Goal: Task Accomplishment & Management: Manage account settings

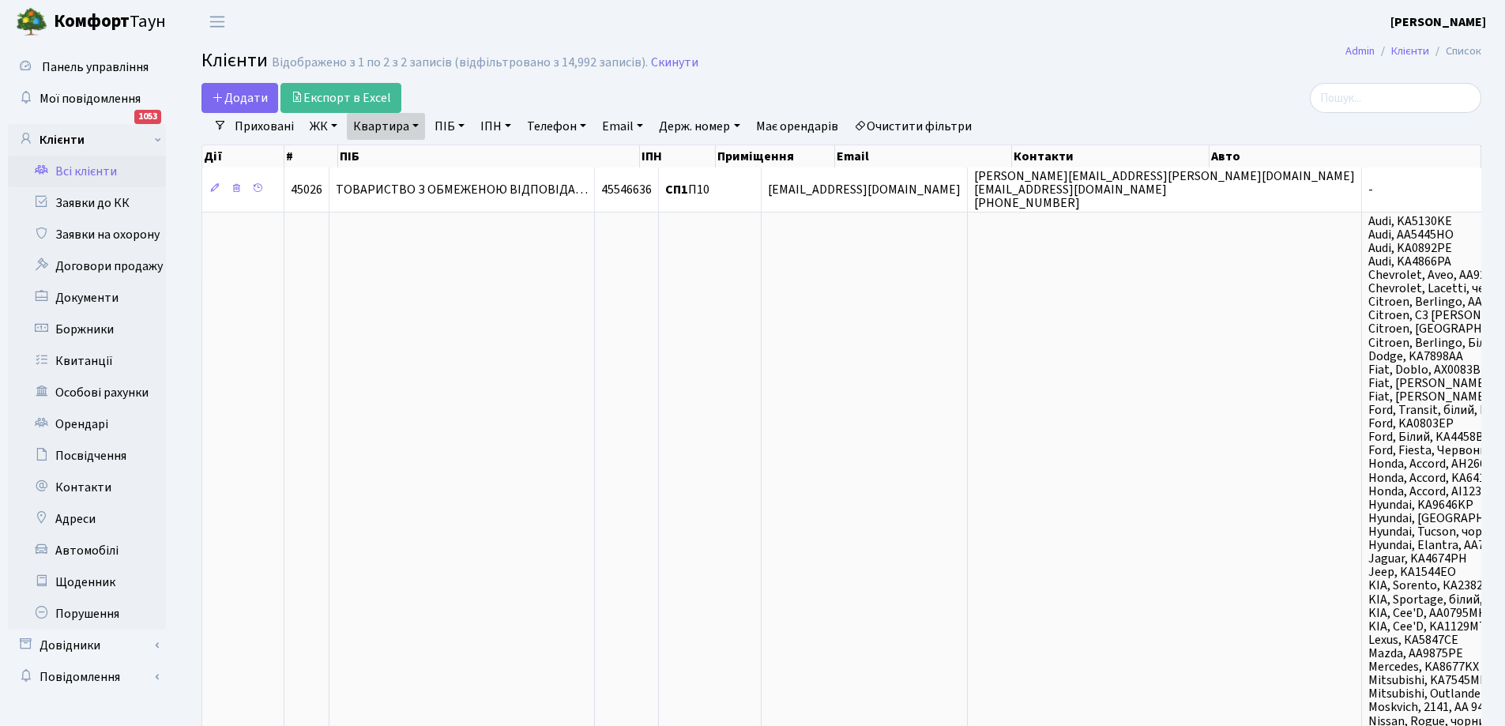
select select "25"
click at [103, 202] on link "Заявки до КК" at bounding box center [87, 203] width 158 height 32
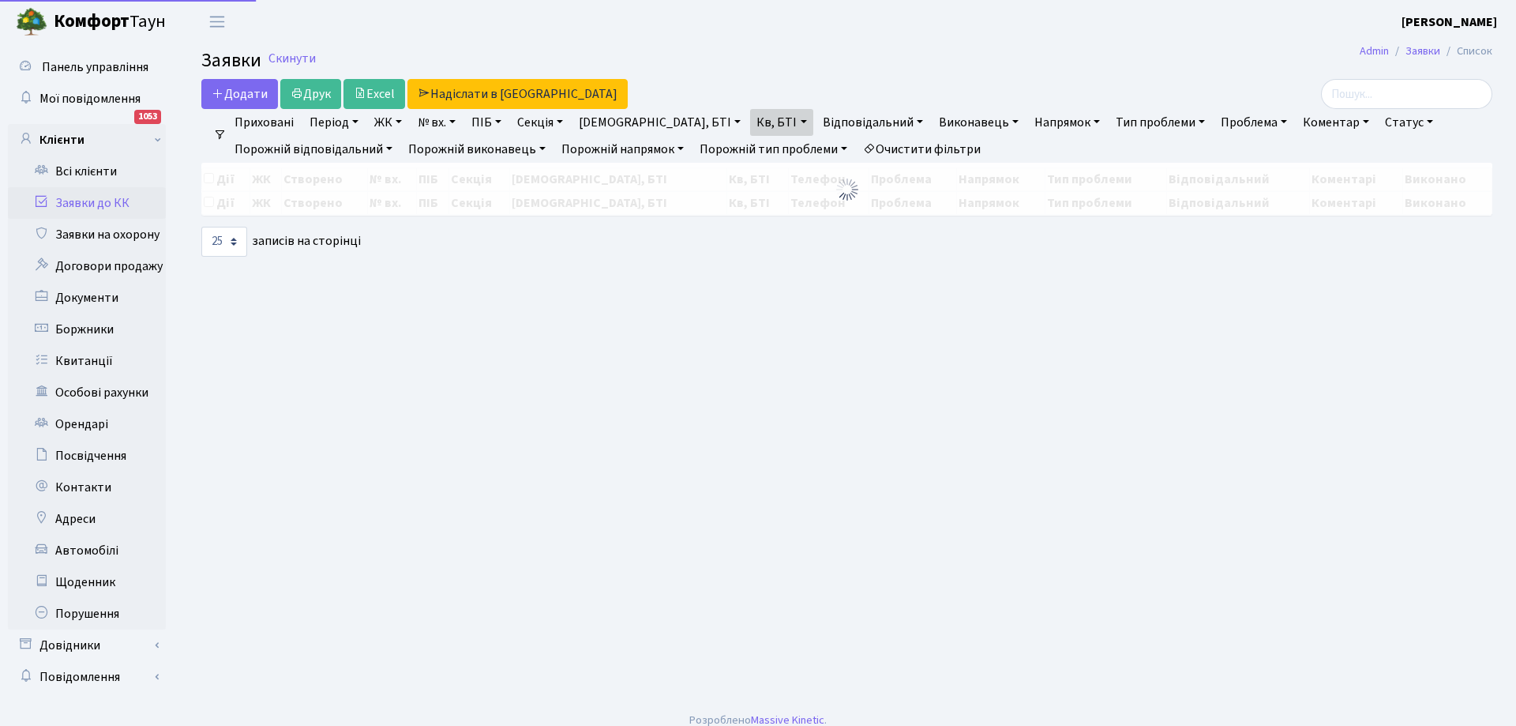
select select "25"
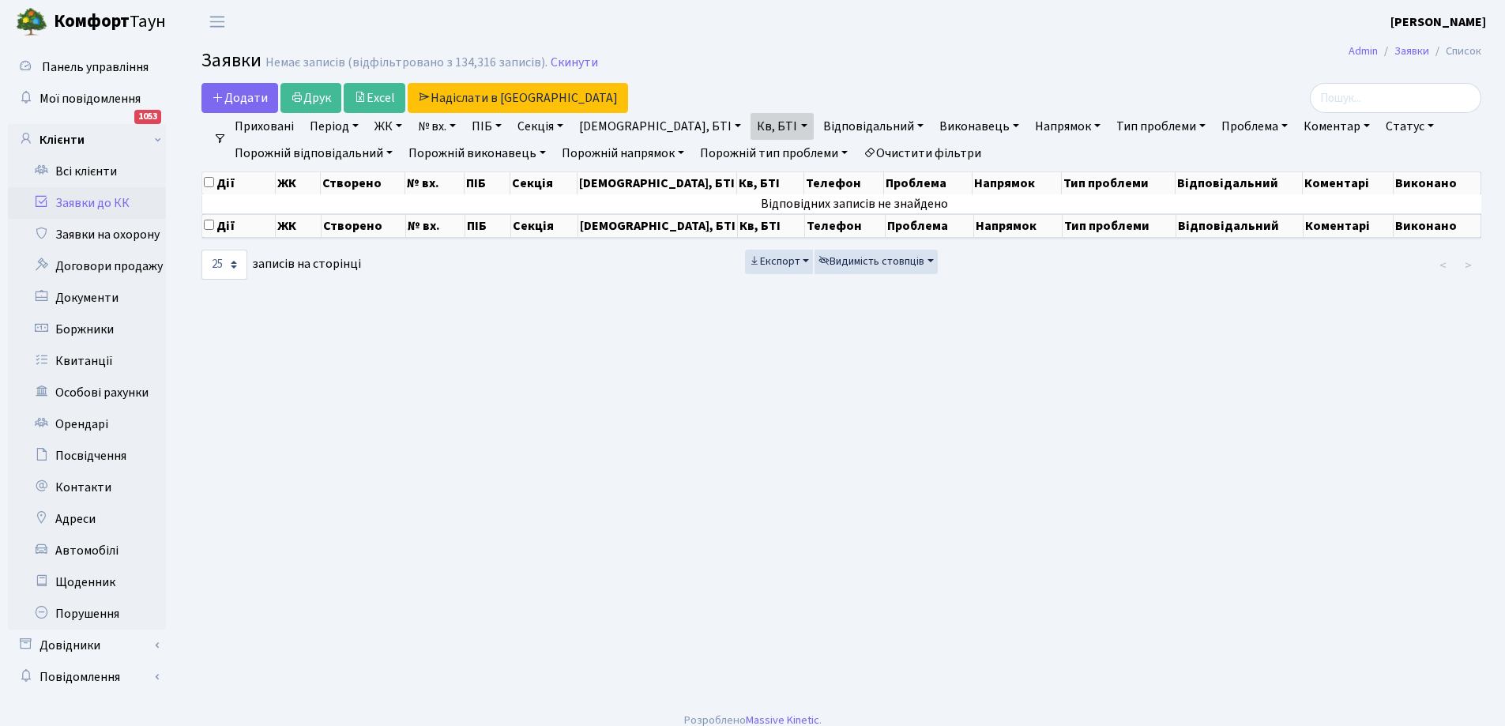
click at [750, 122] on link "Кв, БТІ" at bounding box center [781, 126] width 62 height 27
type input "0"
click at [96, 171] on link "Всі клієнти" at bounding box center [87, 172] width 158 height 32
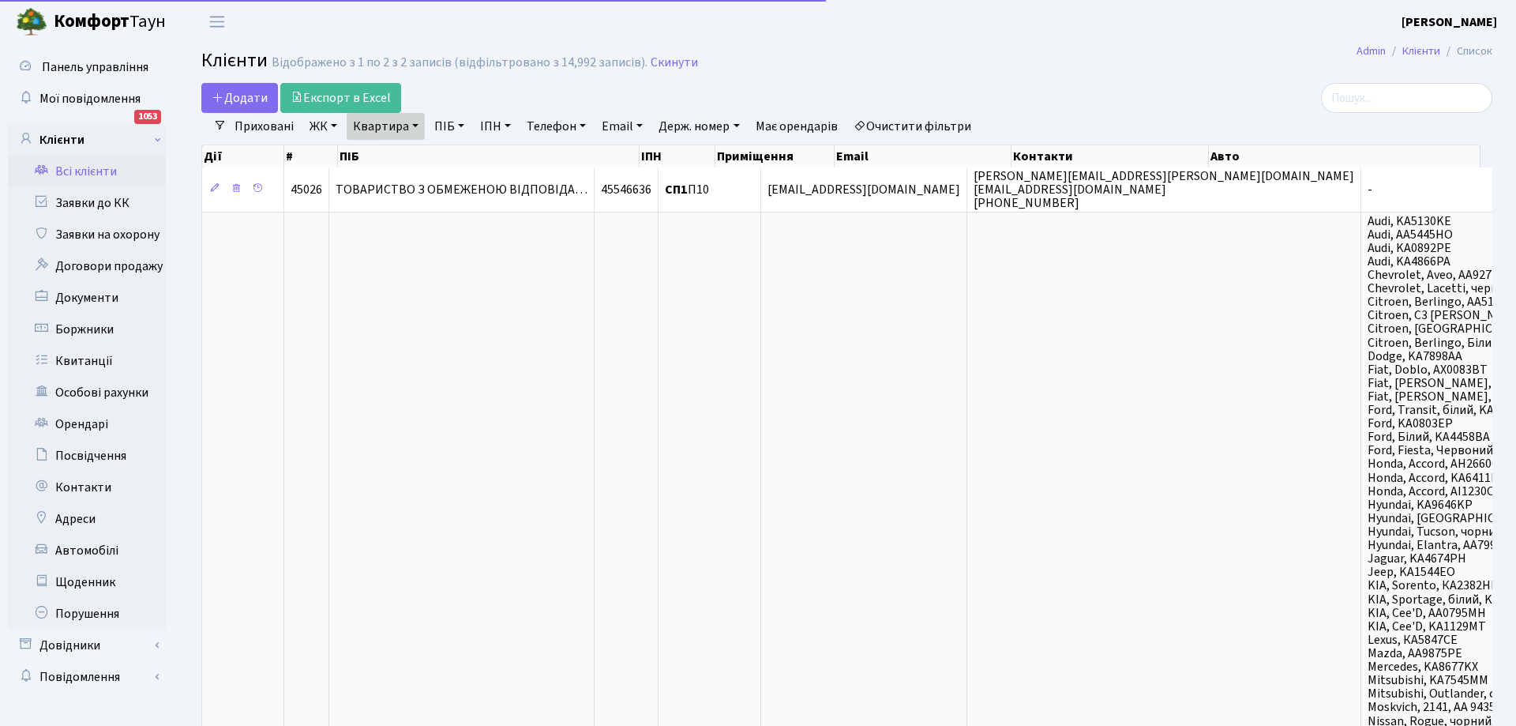
select select "25"
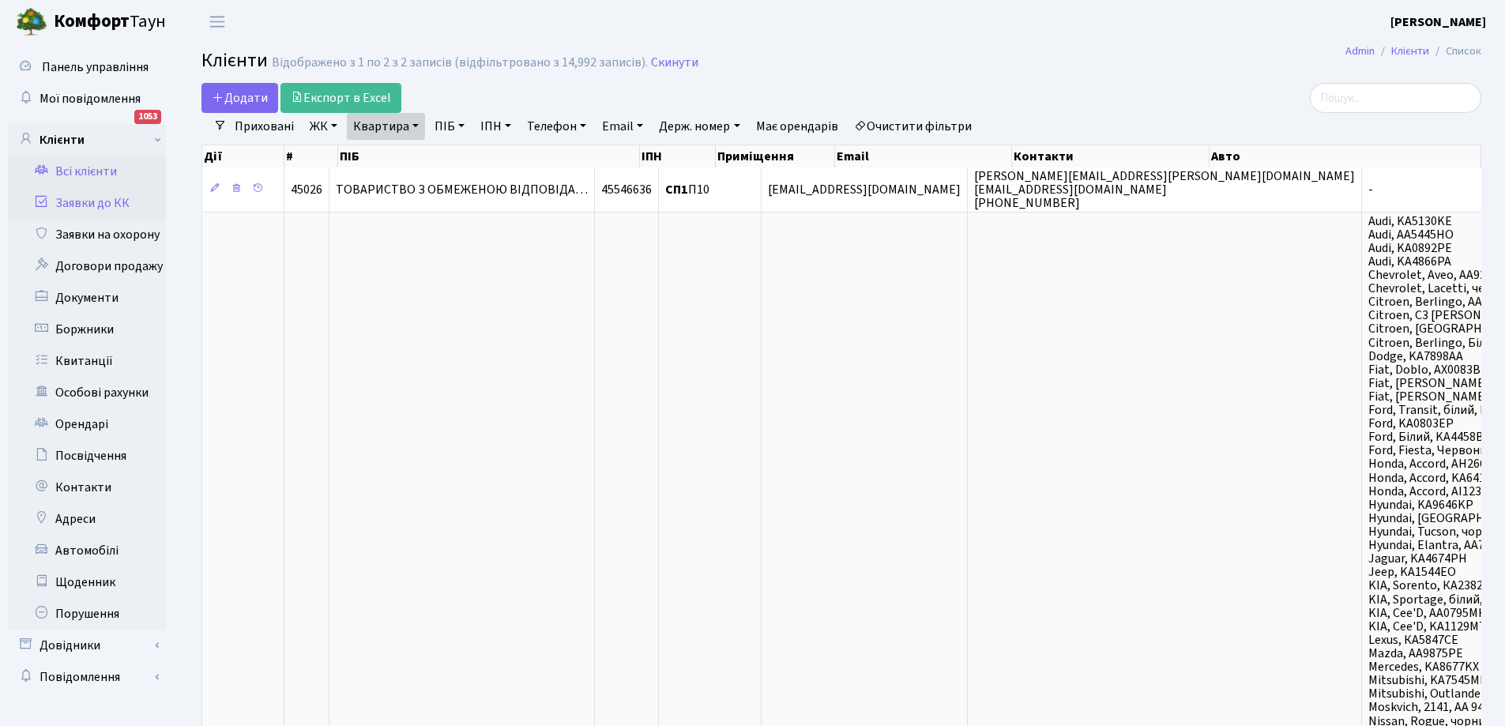
click at [93, 208] on link "Заявки до КК" at bounding box center [87, 203] width 158 height 32
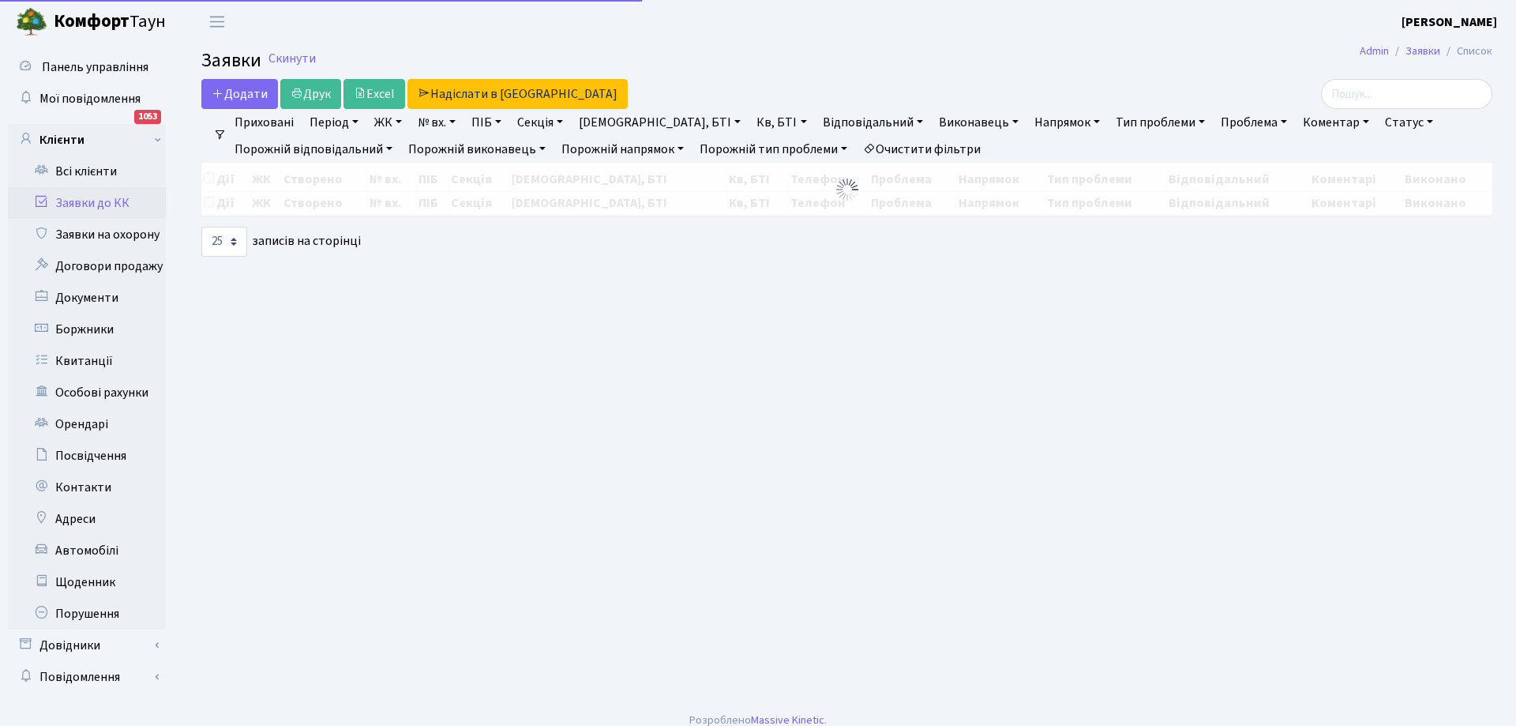
select select "25"
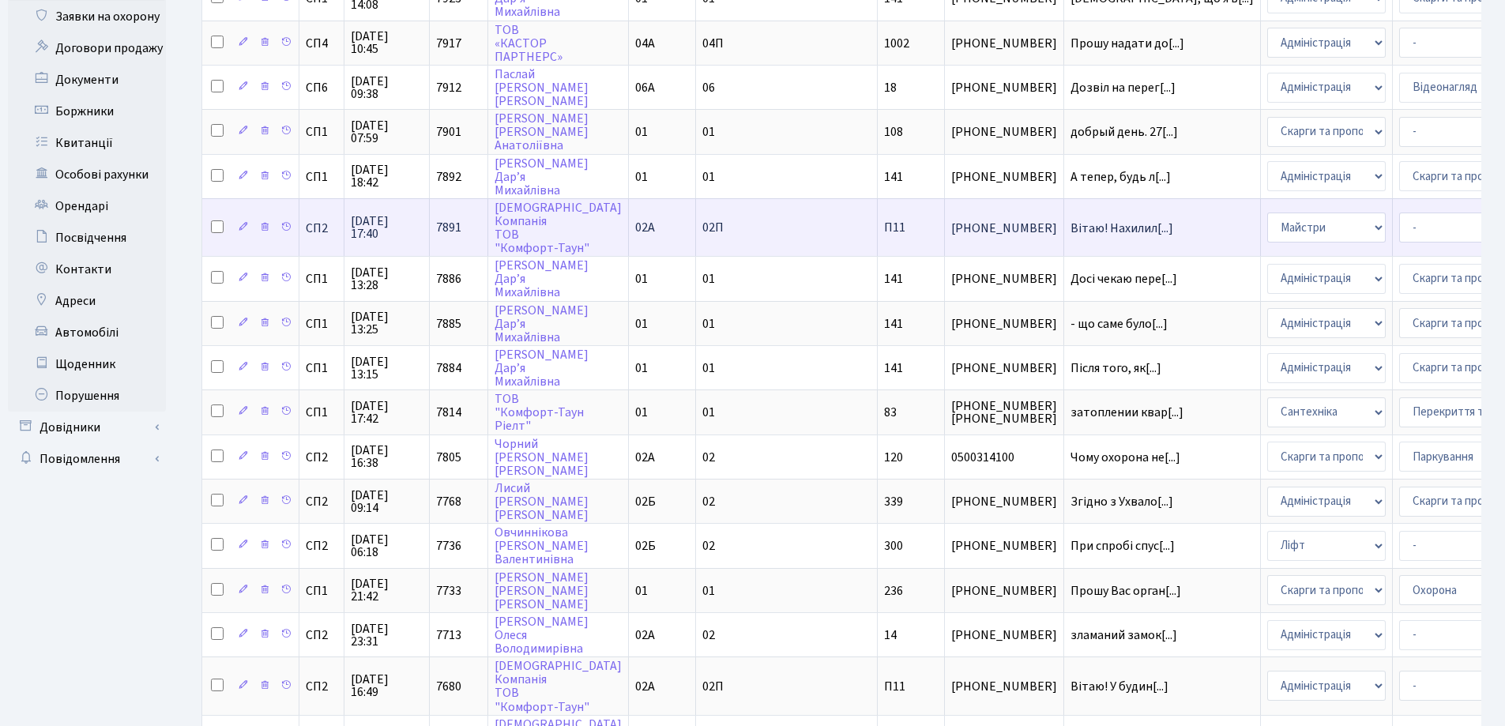
scroll to position [395, 0]
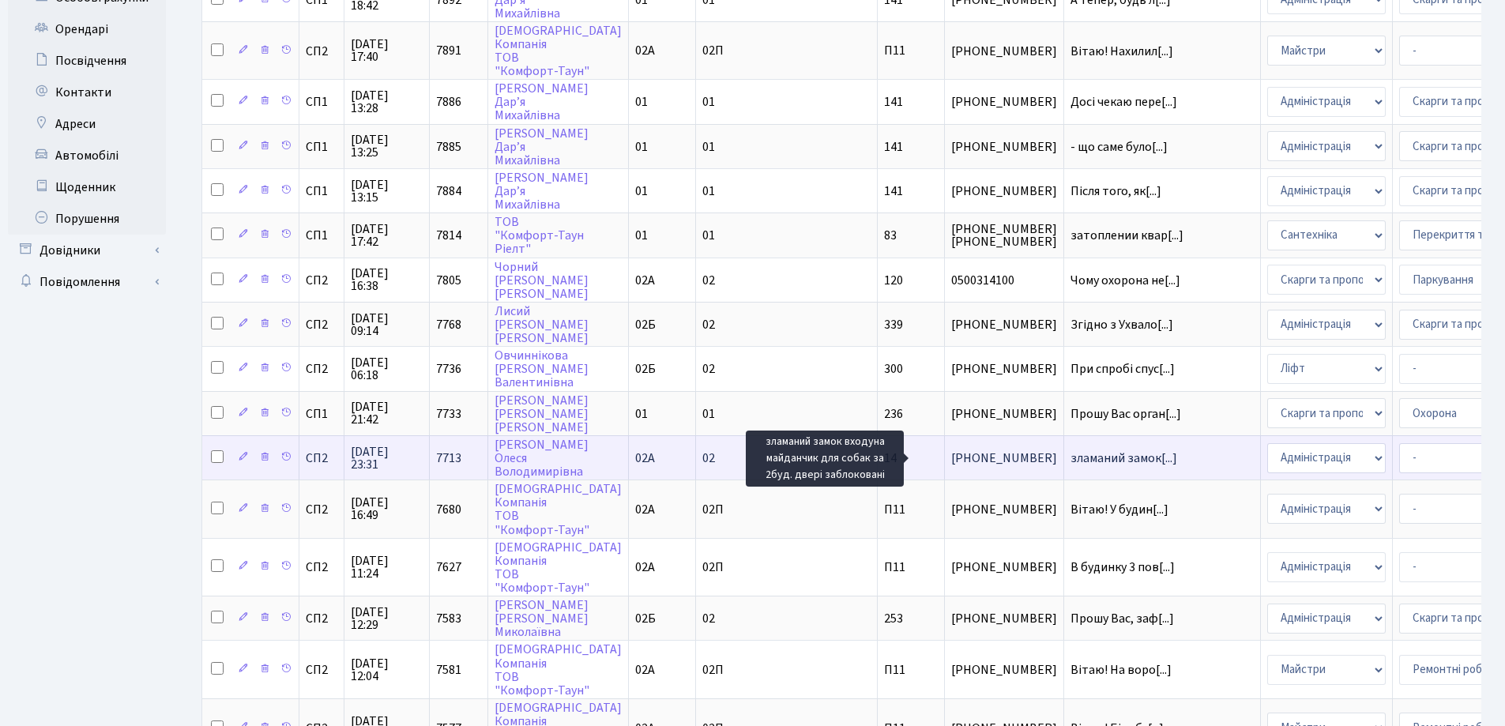
click at [1070, 456] on span "зламаний замок[...]" at bounding box center [1123, 457] width 107 height 17
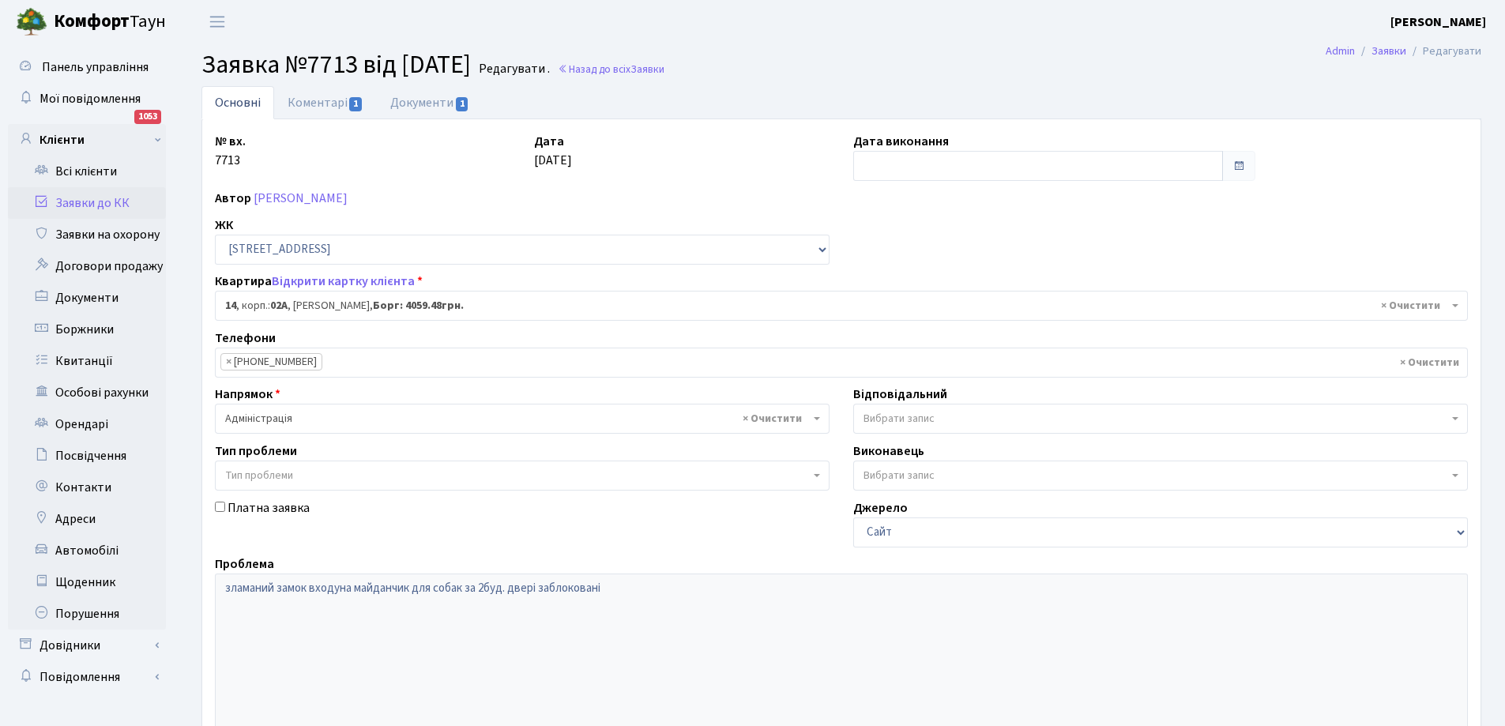
select select "20264"
click at [316, 100] on link "Коментарі 1" at bounding box center [325, 102] width 103 height 32
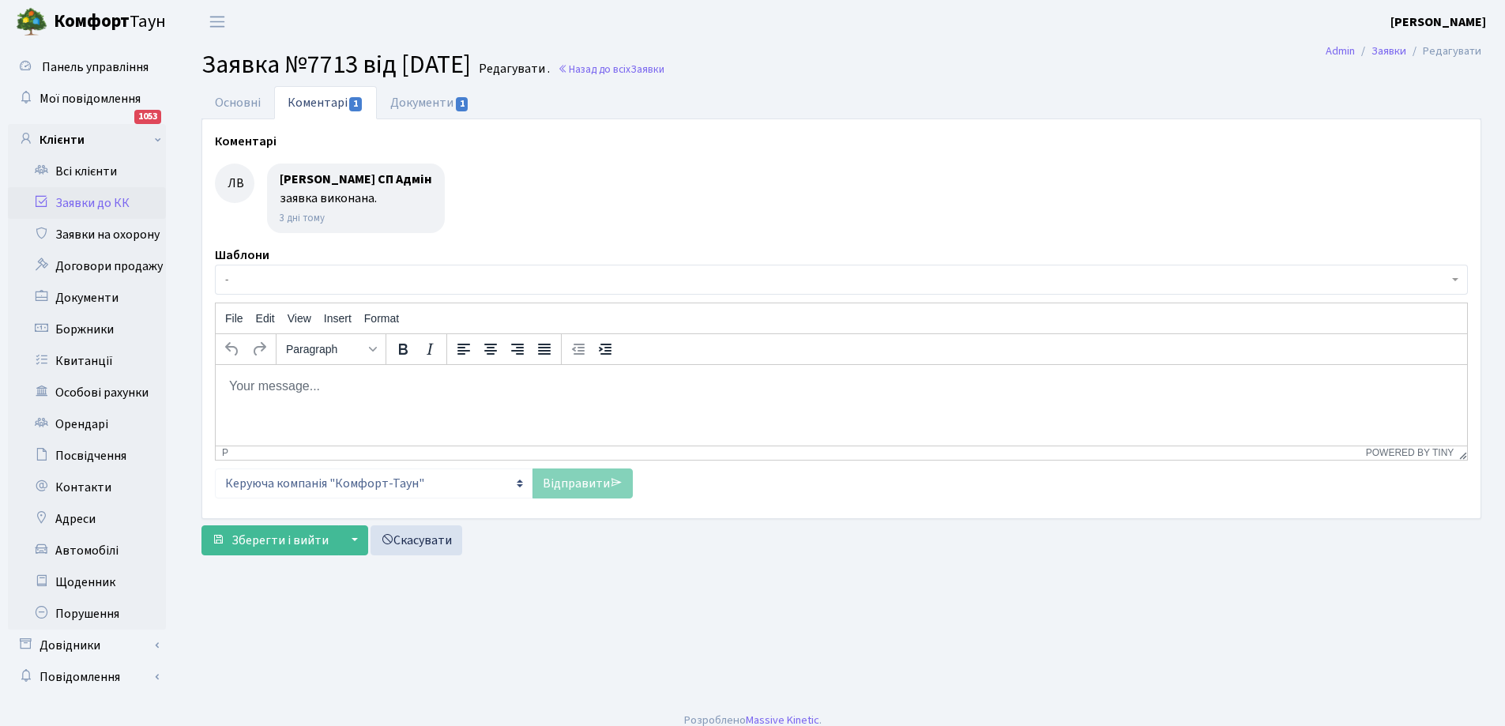
click at [283, 370] on html at bounding box center [841, 385] width 1251 height 43
click at [577, 486] on link "Відправити" at bounding box center [582, 483] width 100 height 30
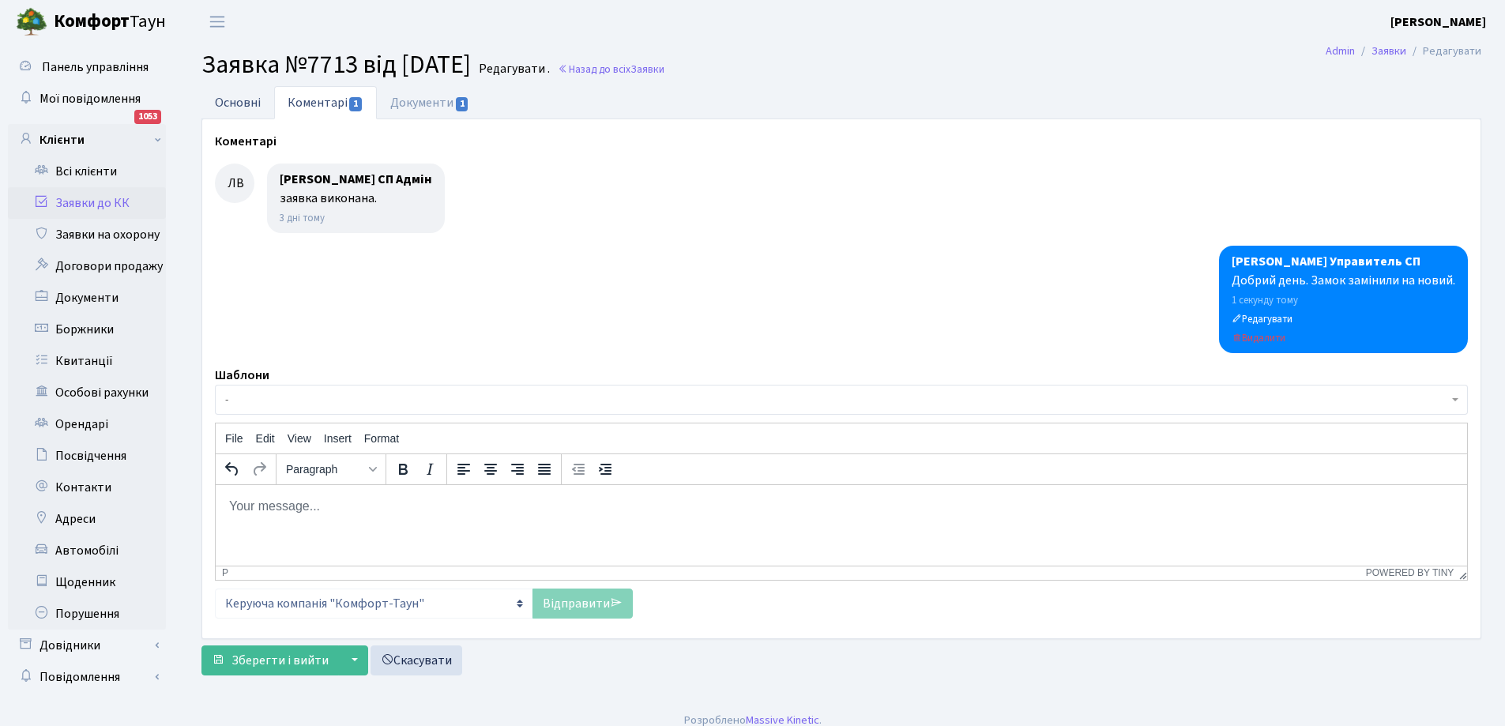
click at [235, 101] on link "Основні" at bounding box center [237, 102] width 73 height 32
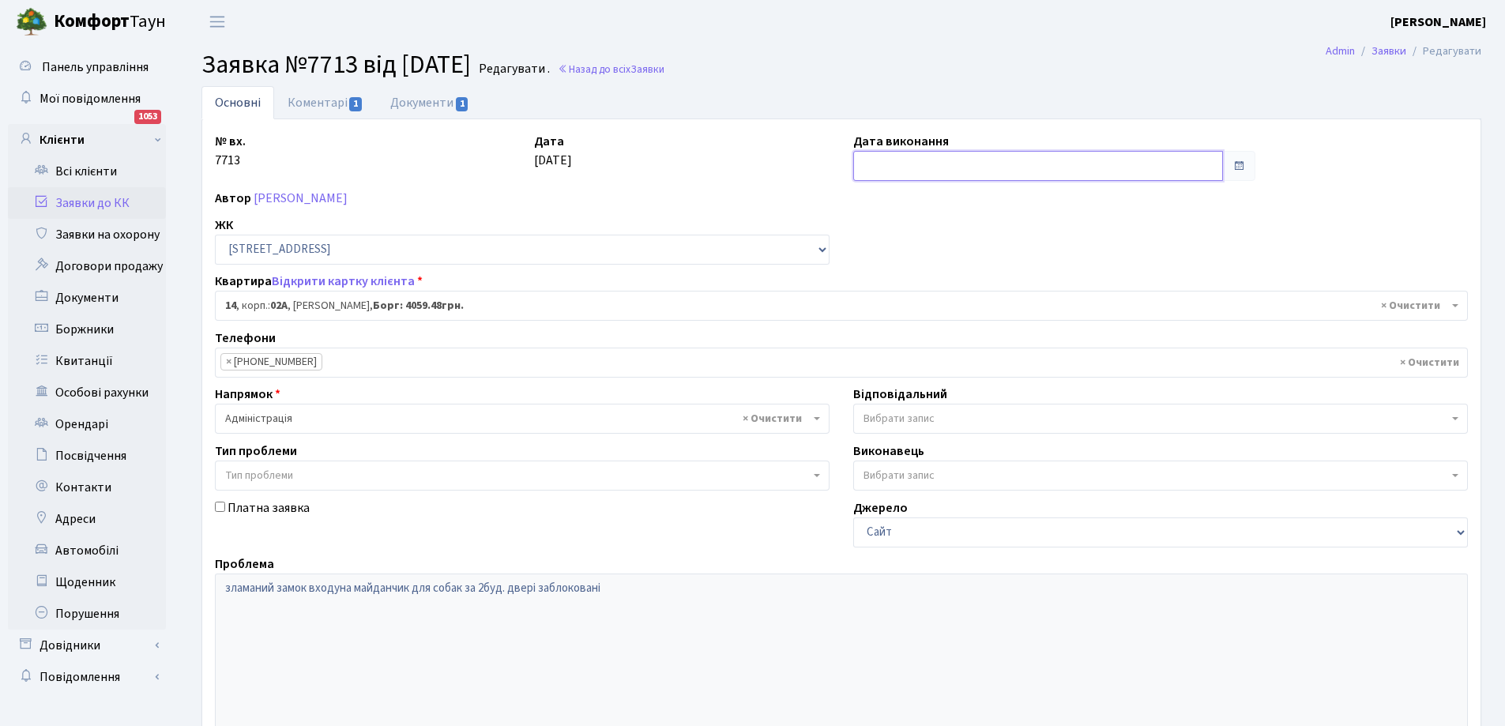
click at [956, 165] on input "text" at bounding box center [1038, 166] width 370 height 30
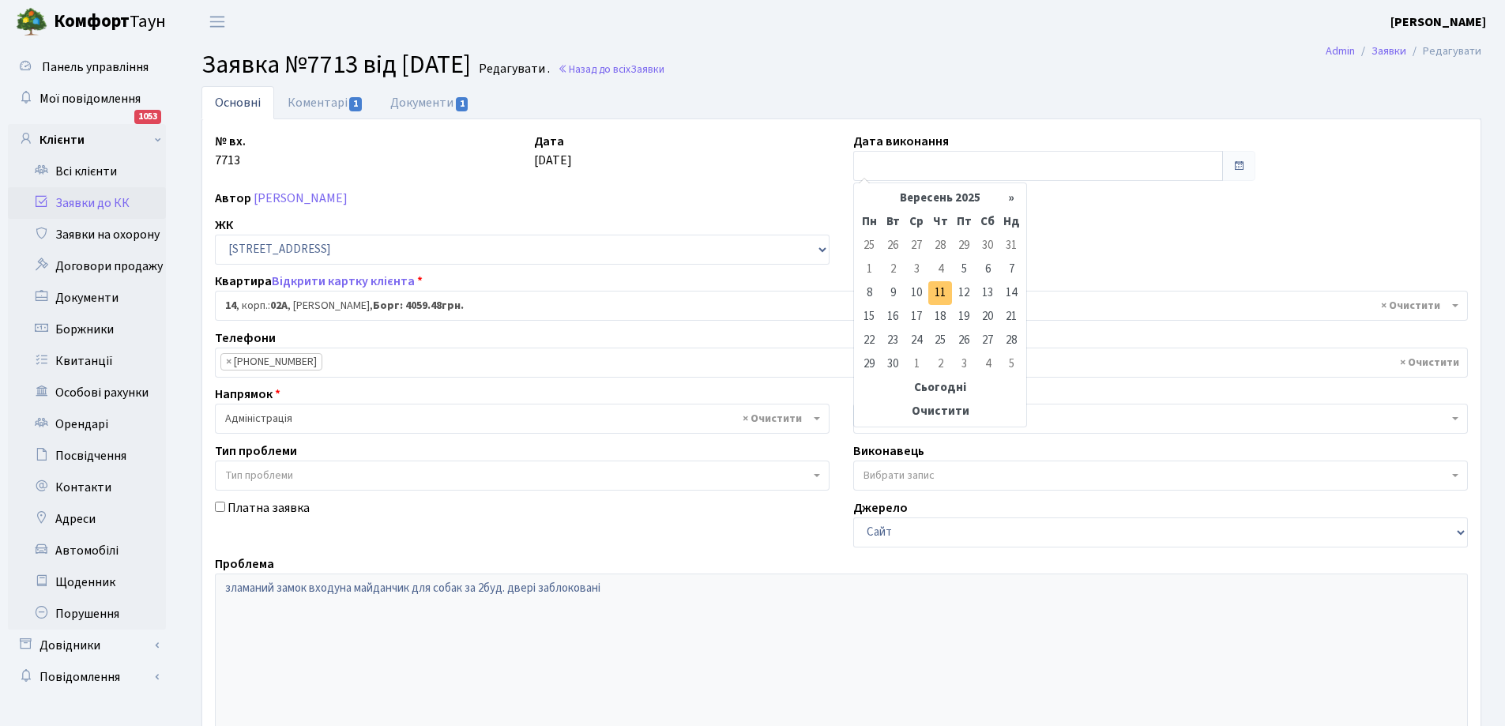
click at [941, 294] on td "11" at bounding box center [940, 293] width 24 height 24
type input "[DATE]"
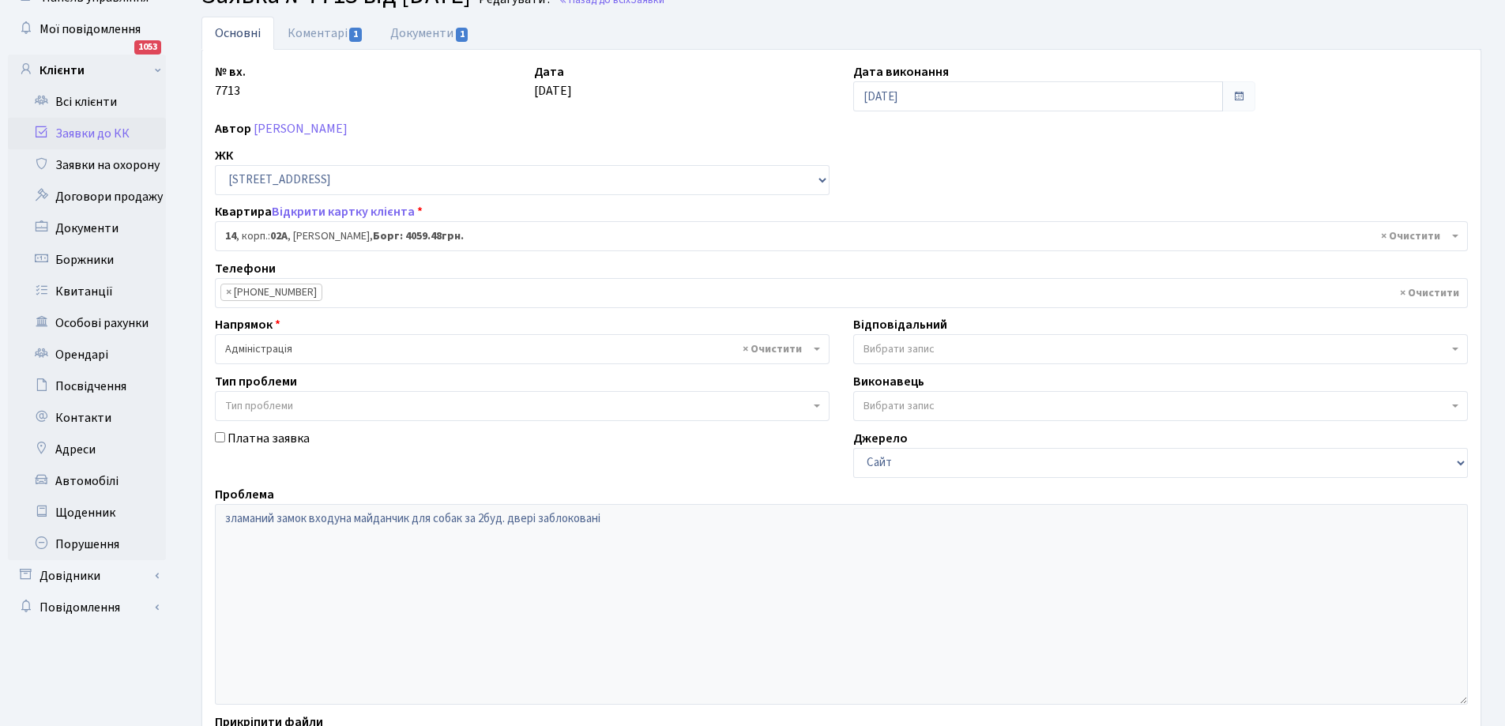
scroll to position [216, 0]
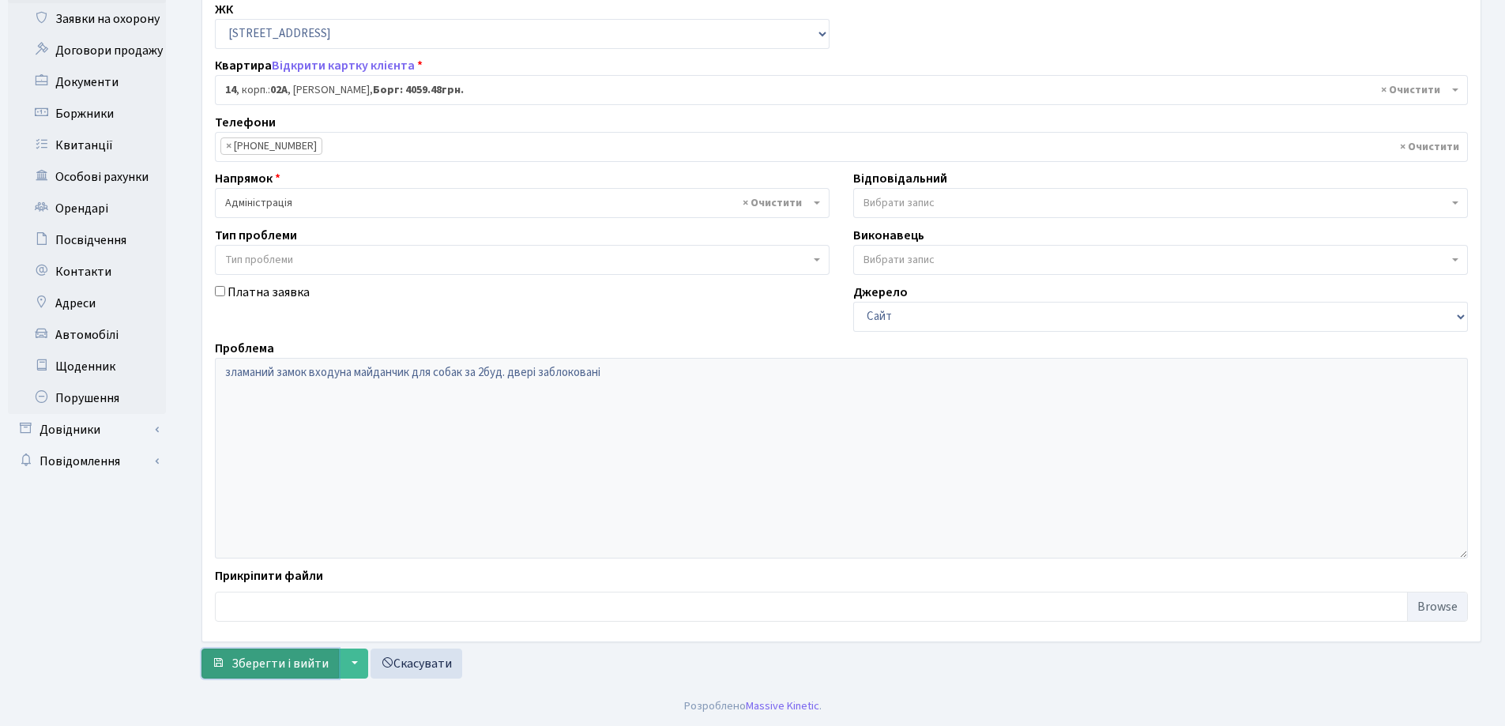
click at [275, 663] on span "Зберегти і вийти" at bounding box center [279, 663] width 97 height 17
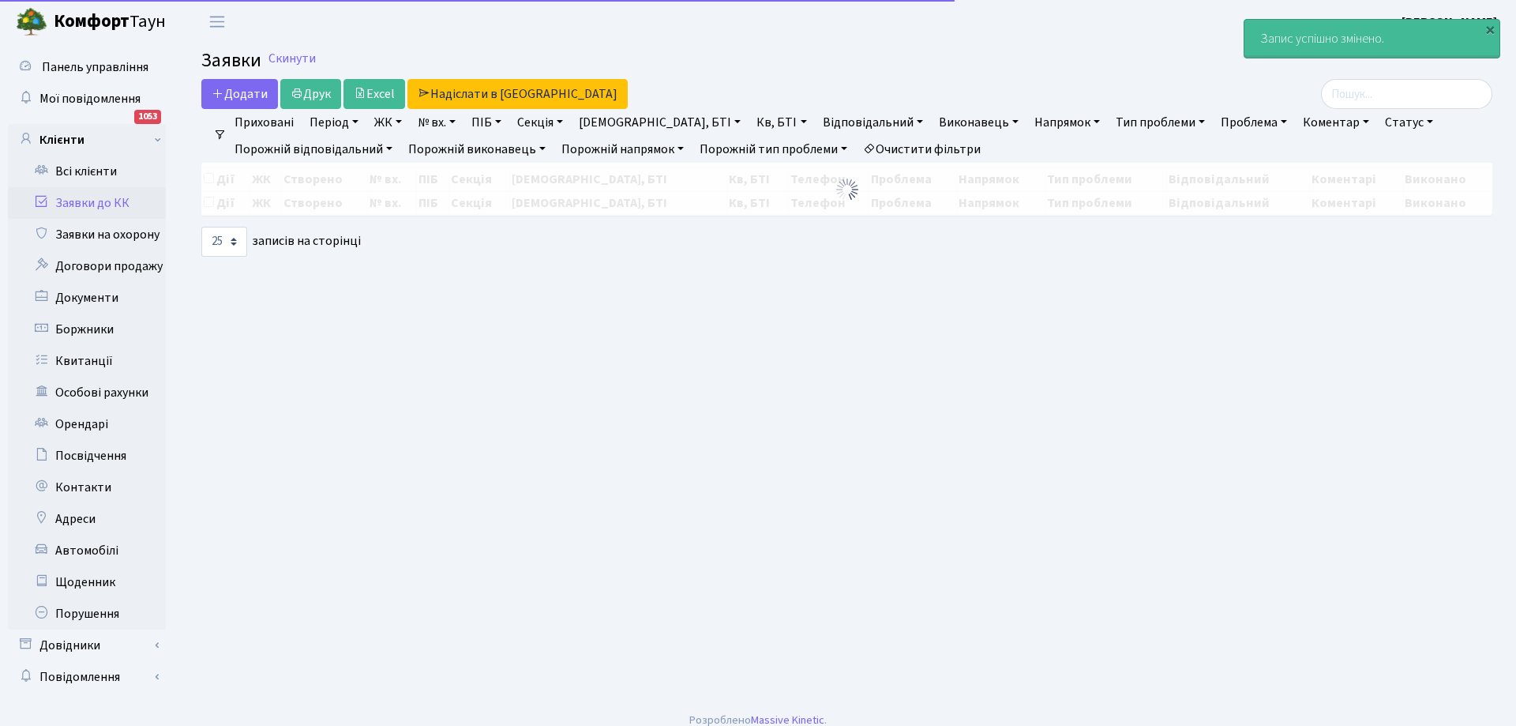
select select "25"
